Goal: Transaction & Acquisition: Purchase product/service

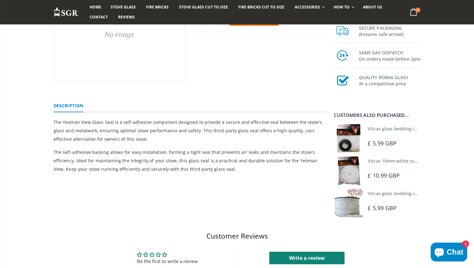
scroll to position [123, 0]
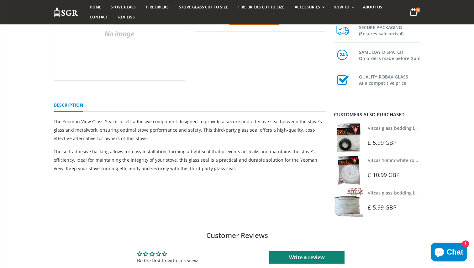
click at [354, 205] on img at bounding box center [348, 202] width 29 height 29
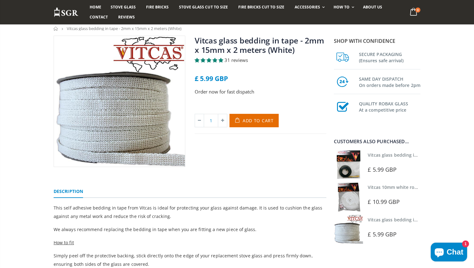
scroll to position [36, 0]
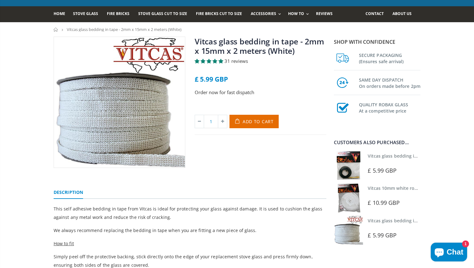
click at [346, 234] on img at bounding box center [348, 230] width 29 height 29
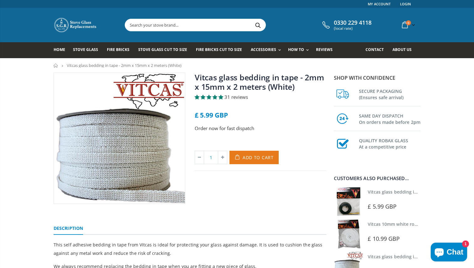
click at [258, 161] on span "Add to Cart" at bounding box center [257, 158] width 31 height 6
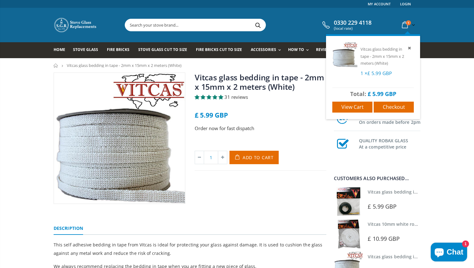
click at [408, 25] on icon at bounding box center [404, 24] width 11 height 11
click at [403, 28] on icon at bounding box center [404, 24] width 11 height 11
click at [368, 108] on link "View cart" at bounding box center [352, 107] width 40 height 11
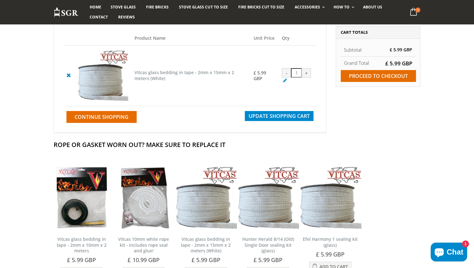
scroll to position [69, 0]
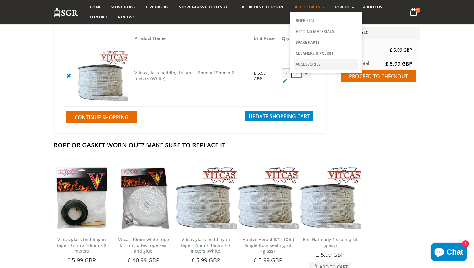
click at [309, 65] on link "Accessories" at bounding box center [326, 64] width 64 height 11
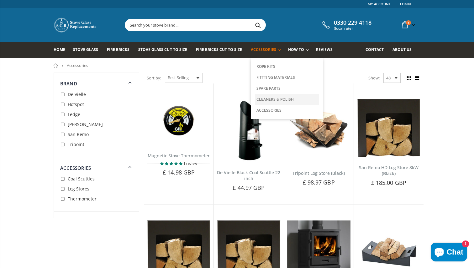
click at [272, 102] on link "Cleaners & Polish" at bounding box center [287, 99] width 64 height 11
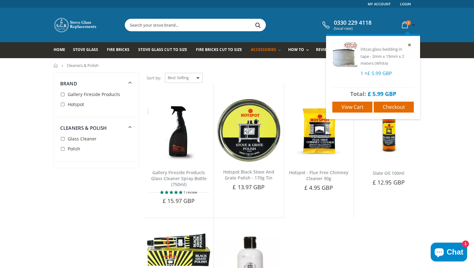
click at [405, 22] on icon at bounding box center [404, 24] width 11 height 11
click at [389, 110] on span "Checkout" at bounding box center [394, 107] width 22 height 7
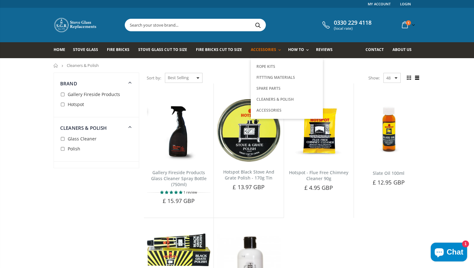
click at [257, 50] on span "Accessories" at bounding box center [263, 49] width 25 height 5
click at [265, 68] on link "Rope Kits" at bounding box center [287, 66] width 64 height 11
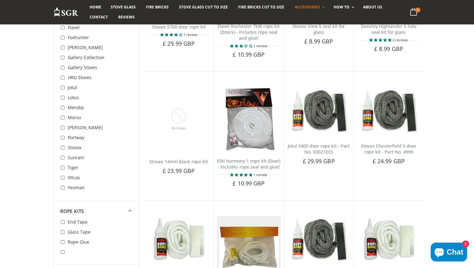
scroll to position [1320, 0]
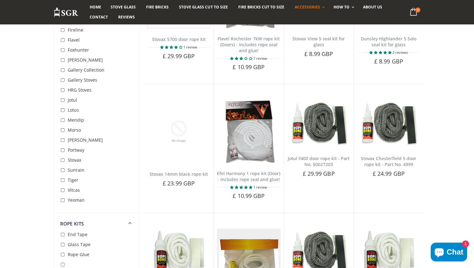
click at [73, 192] on span "Vitcas" at bounding box center [74, 190] width 12 height 6
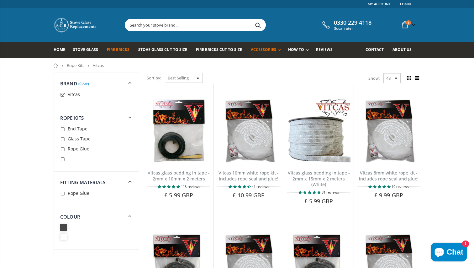
click at [111, 50] on span "Fire Bricks" at bounding box center [118, 49] width 23 height 5
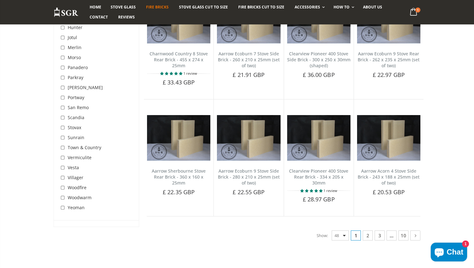
scroll to position [1217, 0]
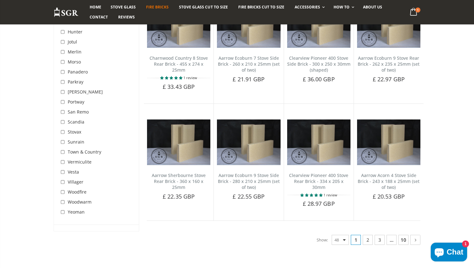
click at [402, 235] on link "10" at bounding box center [403, 240] width 10 height 10
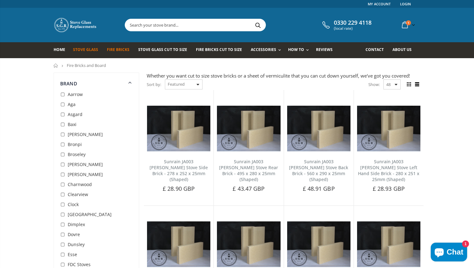
click at [88, 52] on span "Stove Glass" at bounding box center [85, 49] width 25 height 5
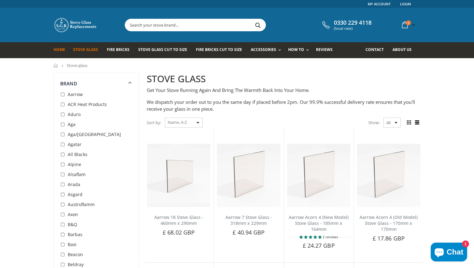
click at [59, 51] on span "Home" at bounding box center [60, 49] width 12 height 5
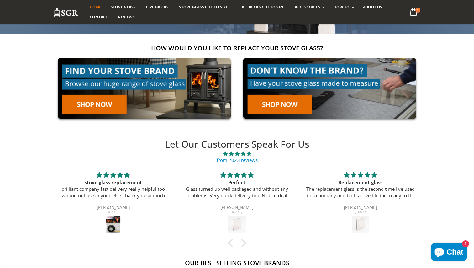
scroll to position [93, 0]
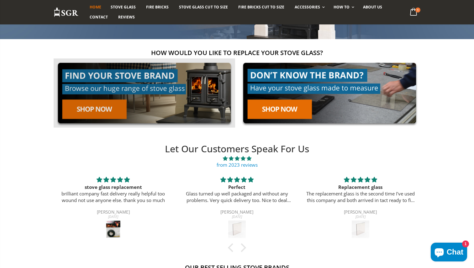
click at [99, 107] on link at bounding box center [144, 93] width 181 height 69
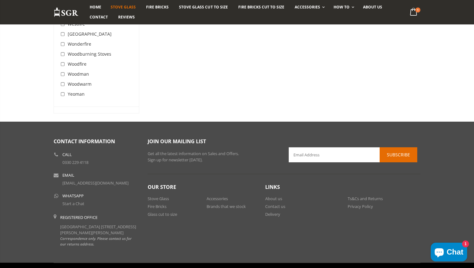
scroll to position [2123, 0]
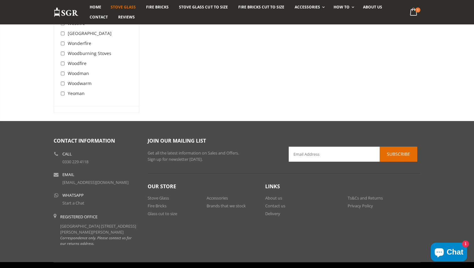
click at [75, 89] on div "Yeoman" at bounding box center [72, 94] width 24 height 10
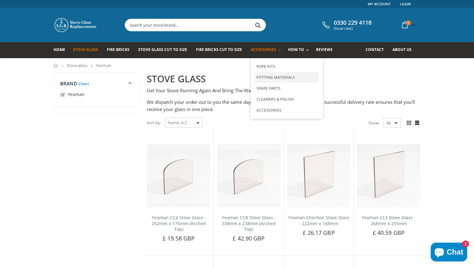
click at [270, 77] on link "Fittting Materials" at bounding box center [287, 77] width 64 height 11
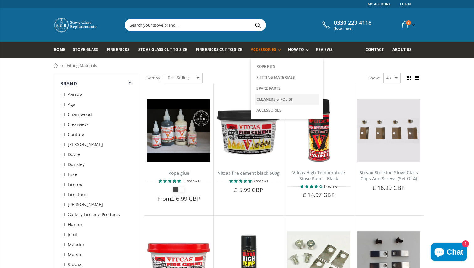
click at [273, 100] on link "Cleaners & Polish" at bounding box center [287, 99] width 64 height 11
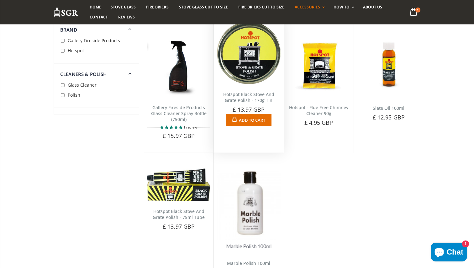
scroll to position [65, 0]
click at [249, 61] on img at bounding box center [248, 52] width 63 height 63
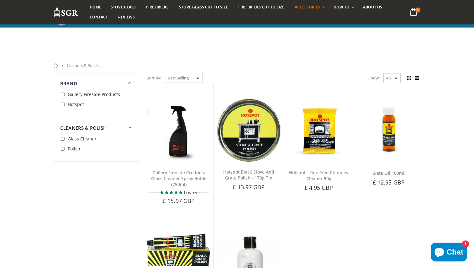
scroll to position [66, 0]
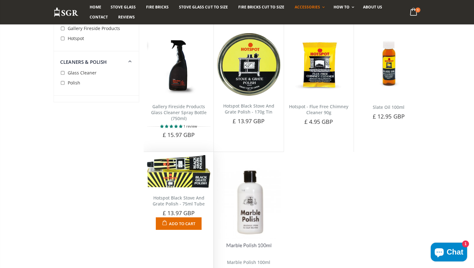
click at [188, 182] on img at bounding box center [178, 171] width 63 height 33
